Goal: Information Seeking & Learning: Learn about a topic

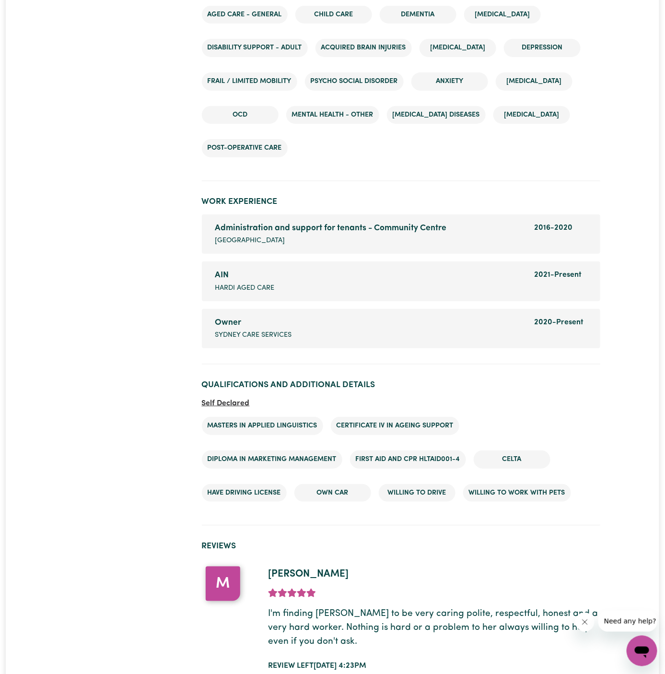
scroll to position [1393, 0]
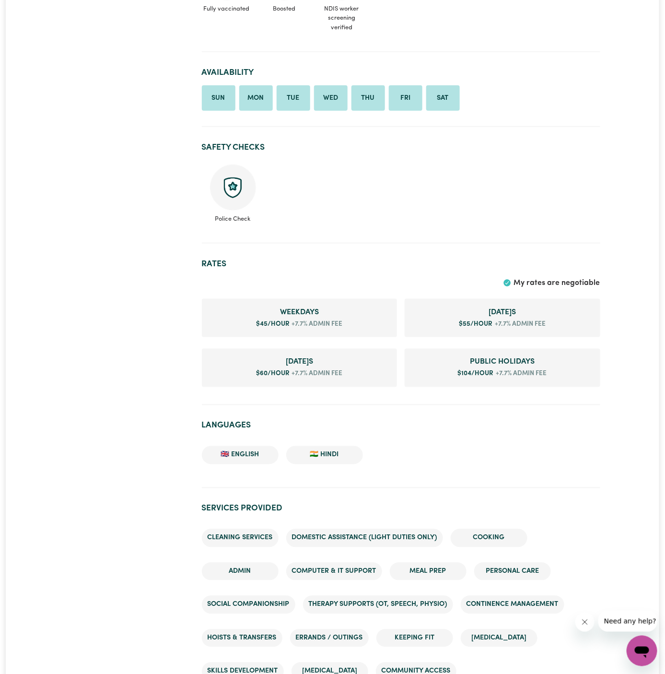
scroll to position [563, 0]
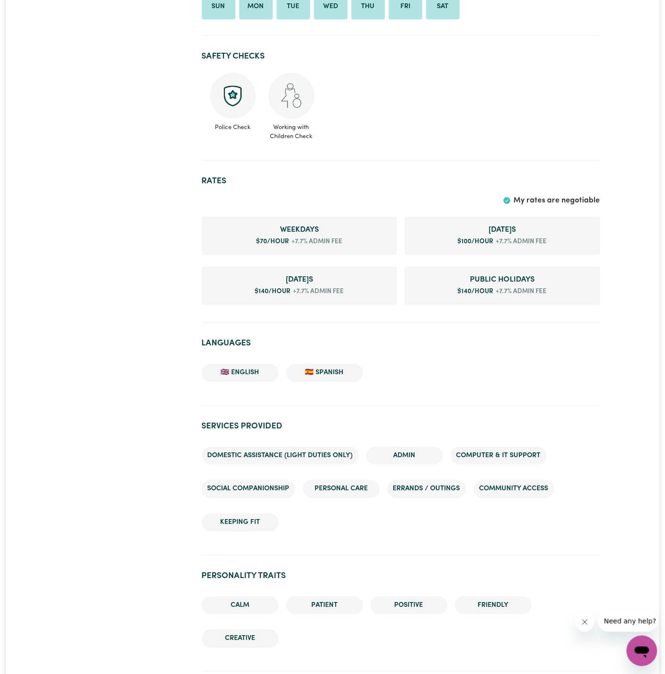
scroll to position [501, 0]
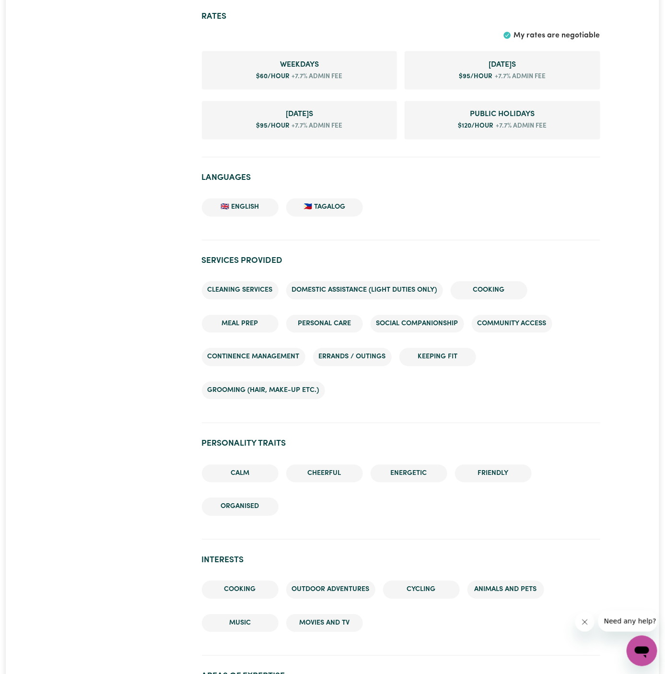
scroll to position [657, 0]
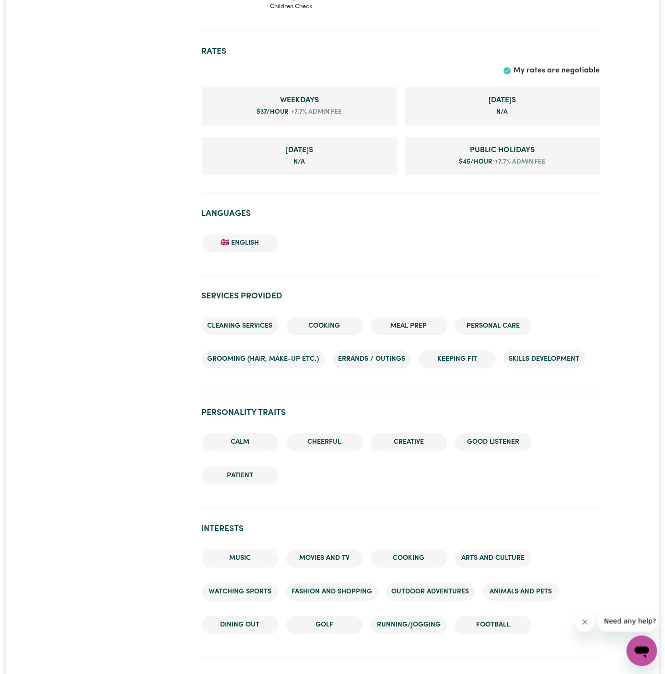
scroll to position [746, 0]
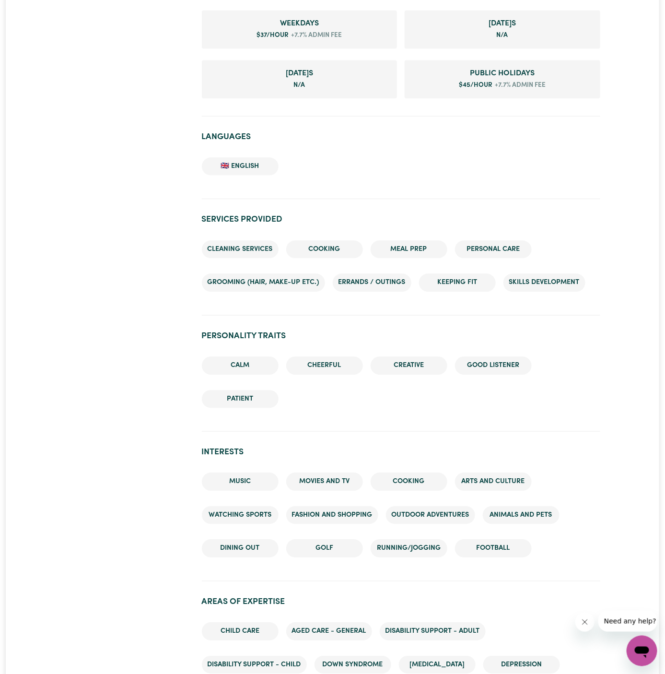
click at [503, 261] on ul "Cleaning services Cooking Meal prep Personal care Grooming (hair, make-up etc.)…" at bounding box center [401, 266] width 399 height 67
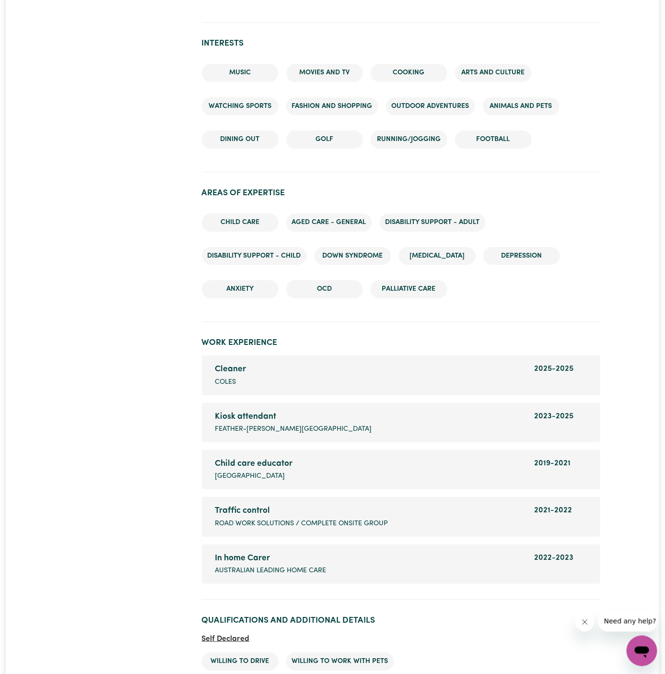
scroll to position [1271, 0]
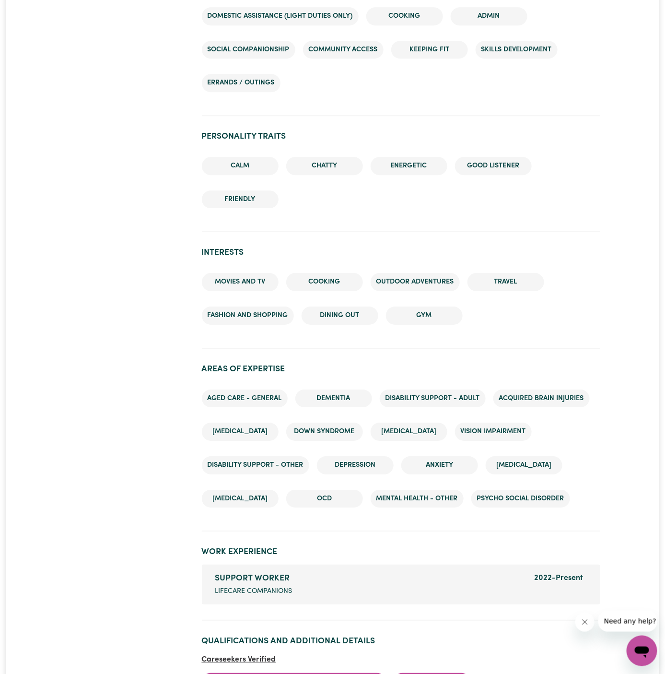
scroll to position [1126, 0]
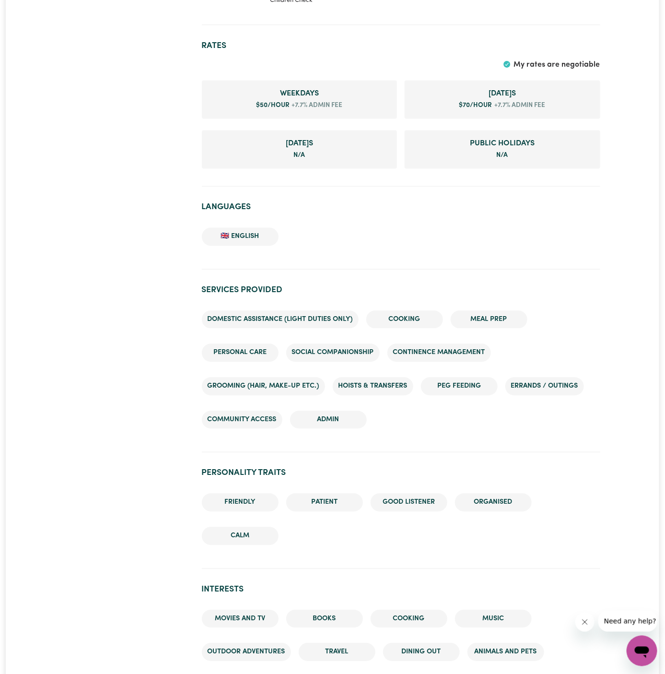
scroll to position [583, 0]
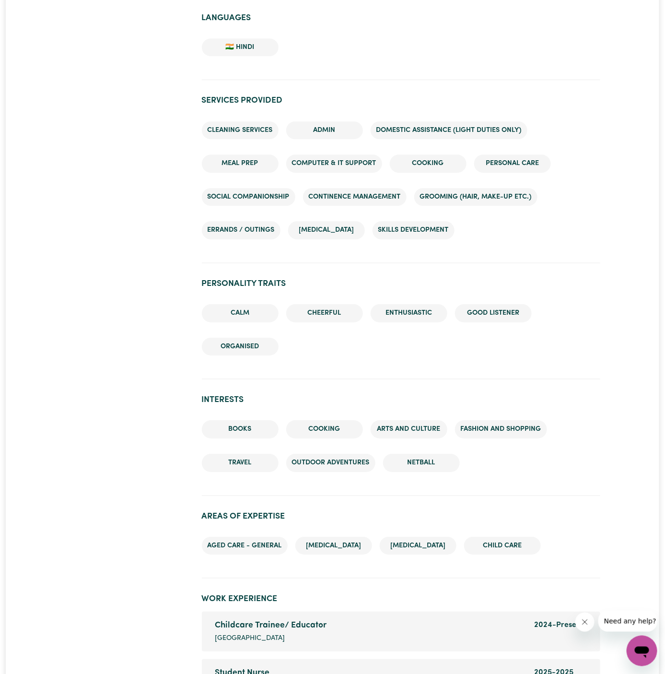
scroll to position [996, 0]
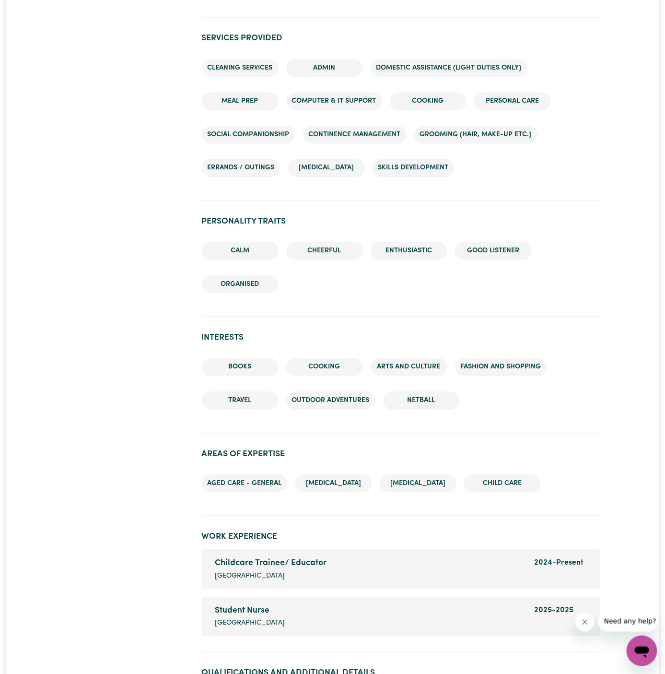
drag, startPoint x: 496, startPoint y: 114, endPoint x: 482, endPoint y: 112, distance: 14.5
click at [482, 112] on ul "Cleaning services Admin Domestic assistance (light duties only) Meal prep Compu…" at bounding box center [401, 117] width 399 height 133
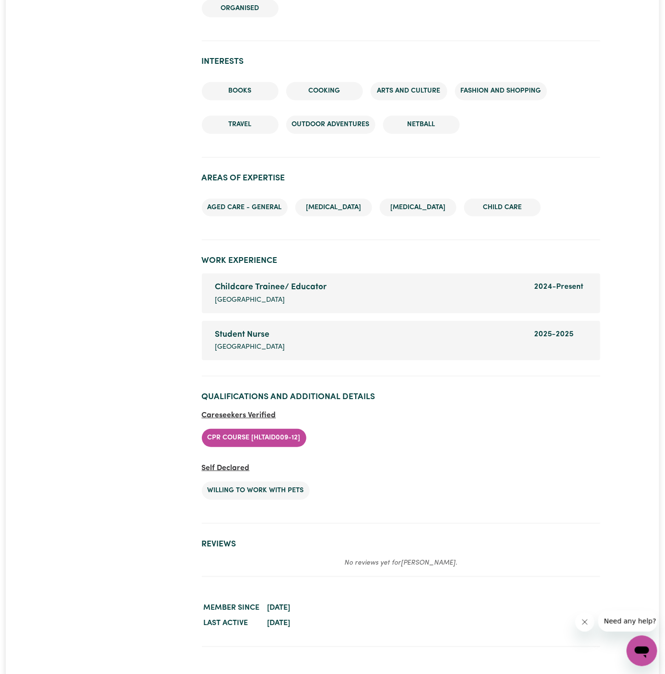
scroll to position [1316, 0]
